Goal: Task Accomplishment & Management: Use online tool/utility

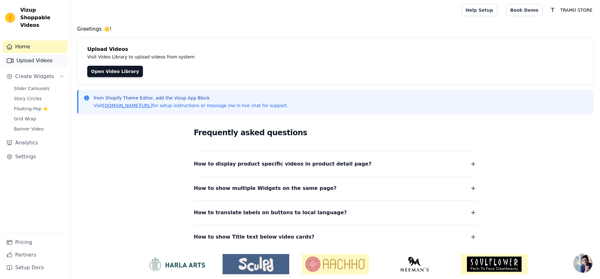
click at [44, 54] on link "Upload Videos" at bounding box center [35, 60] width 65 height 13
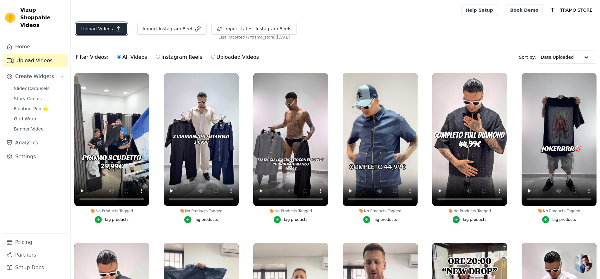
click at [96, 27] on button "Upload Videos" at bounding box center [101, 29] width 51 height 12
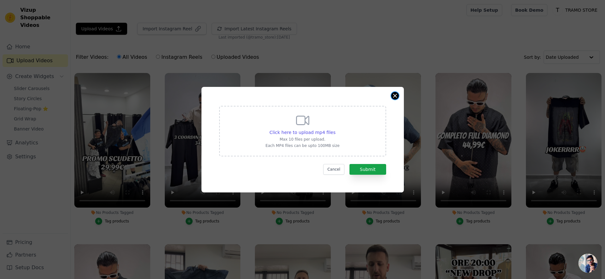
click at [395, 95] on button "Close modal" at bounding box center [395, 96] width 8 height 8
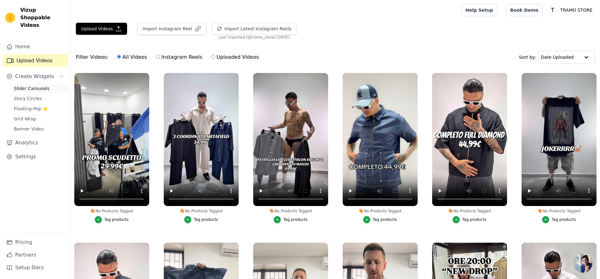
click at [32, 85] on span "Slider Carousels" at bounding box center [32, 88] width 36 height 6
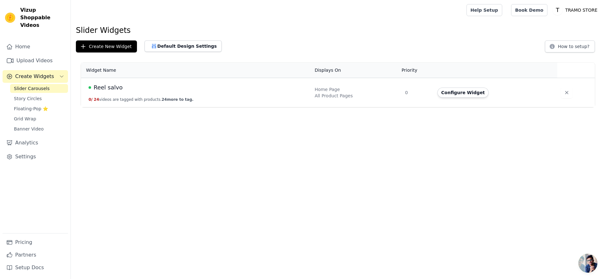
click at [158, 89] on div "Reel salvo" at bounding box center [198, 87] width 218 height 9
click at [469, 95] on button "Configure Widget" at bounding box center [462, 93] width 51 height 10
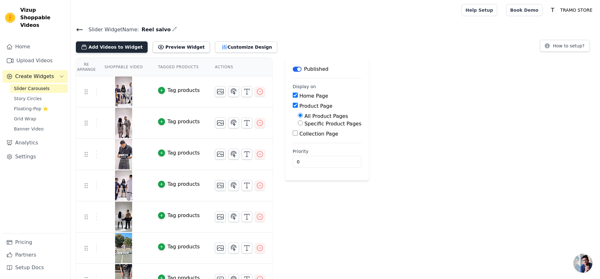
click at [104, 45] on button "Add Videos to Widget" at bounding box center [112, 46] width 72 height 11
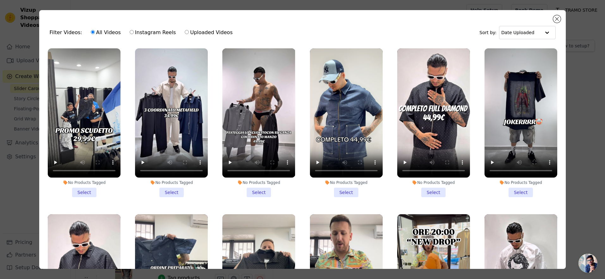
click at [130, 33] on input "Instagram Reels" at bounding box center [132, 32] width 4 height 4
radio input "true"
click at [556, 18] on button "Close modal" at bounding box center [557, 19] width 8 height 8
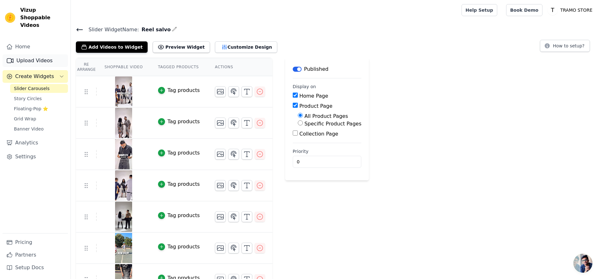
click at [34, 54] on link "Upload Videos" at bounding box center [35, 60] width 65 height 13
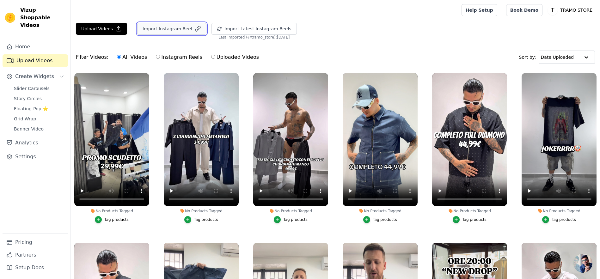
click at [171, 29] on button "Import Instagram Reel" at bounding box center [171, 29] width 69 height 12
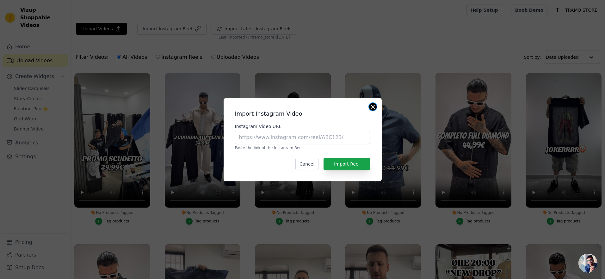
click at [374, 108] on button "Close modal" at bounding box center [373, 107] width 8 height 8
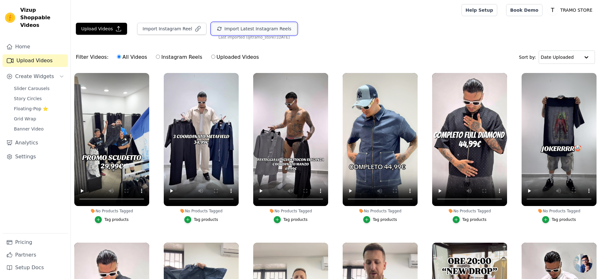
click at [258, 28] on button "Import Latest Instagram Reels" at bounding box center [254, 29] width 85 height 12
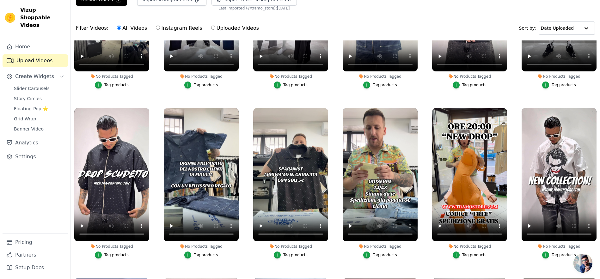
scroll to position [112, 0]
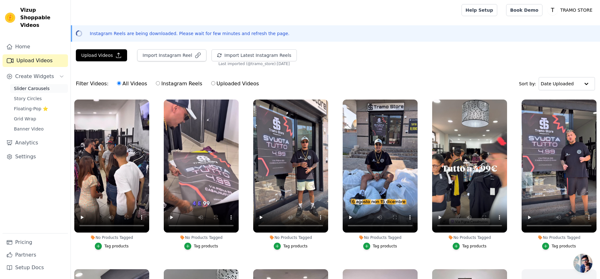
click at [35, 85] on span "Slider Carousels" at bounding box center [32, 88] width 36 height 6
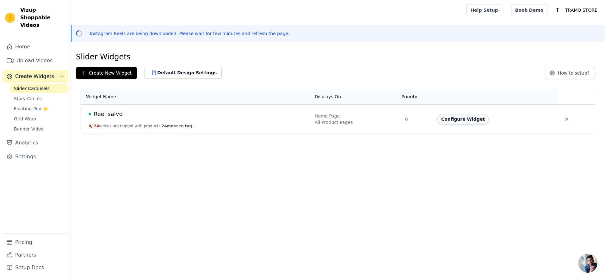
click at [458, 120] on button "Configure Widget" at bounding box center [462, 119] width 51 height 10
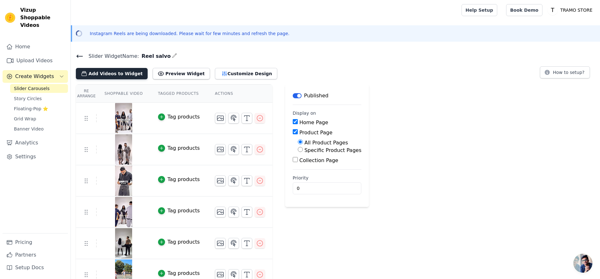
click at [120, 75] on button "Add Videos to Widget" at bounding box center [112, 73] width 72 height 11
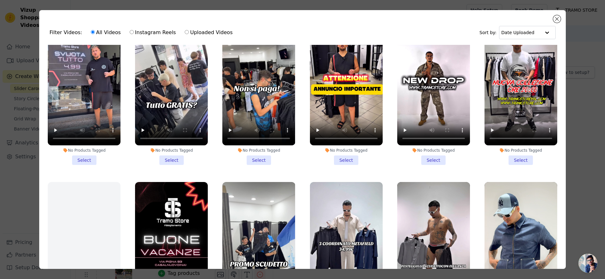
scroll to position [388, 0]
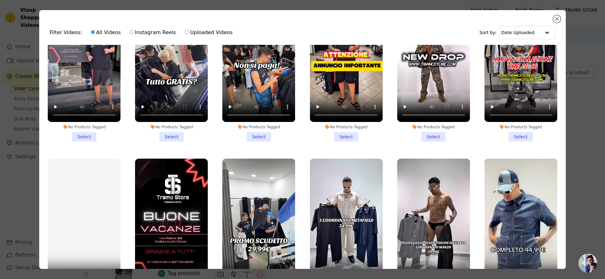
click at [427, 129] on li "No Products Tagged Select" at bounding box center [433, 67] width 73 height 149
click at [0, 0] on input "No Products Tagged Select" at bounding box center [0, 0] width 0 height 0
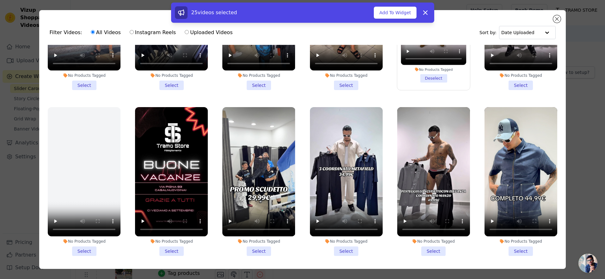
scroll to position [510, 0]
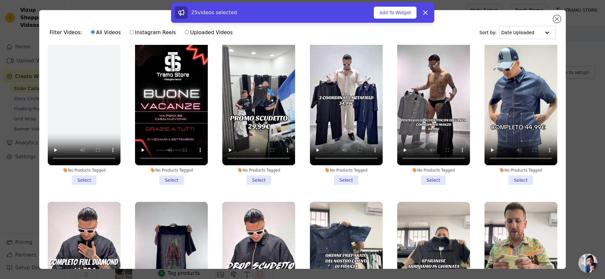
click at [90, 172] on li "No Products Tagged Select" at bounding box center [84, 110] width 73 height 149
click at [0, 0] on input "No Products Tagged Select" at bounding box center [0, 0] width 0 height 0
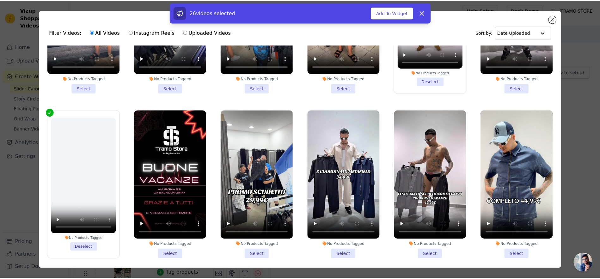
scroll to position [325, 0]
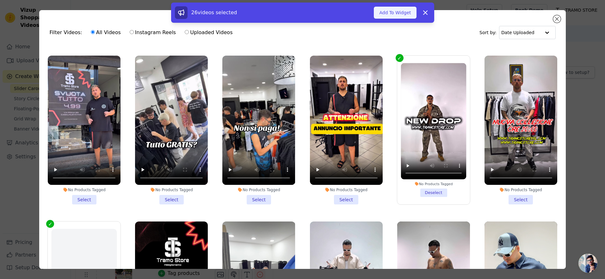
click at [393, 13] on button "Add To Widget" at bounding box center [395, 13] width 42 height 12
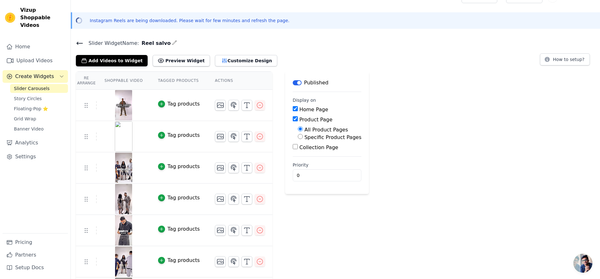
scroll to position [0, 0]
